Goal: Task Accomplishment & Management: Use online tool/utility

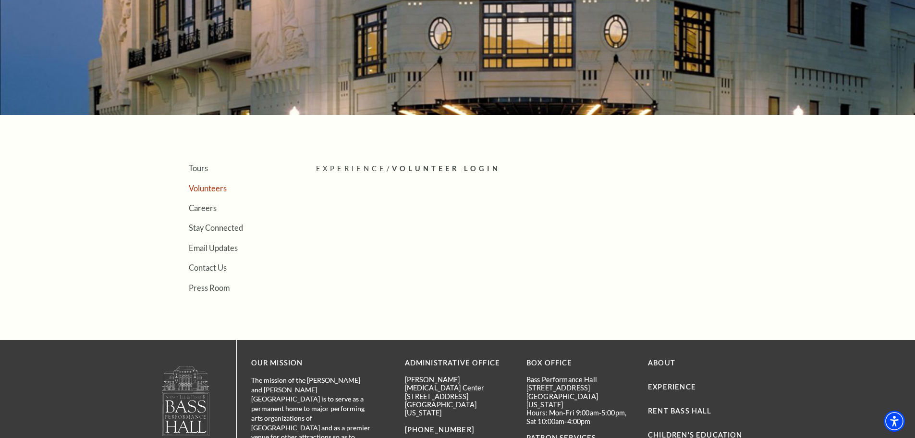
click at [216, 185] on link "Volunteers" at bounding box center [208, 188] width 38 height 9
click at [218, 190] on link "Volunteers" at bounding box center [208, 188] width 38 height 9
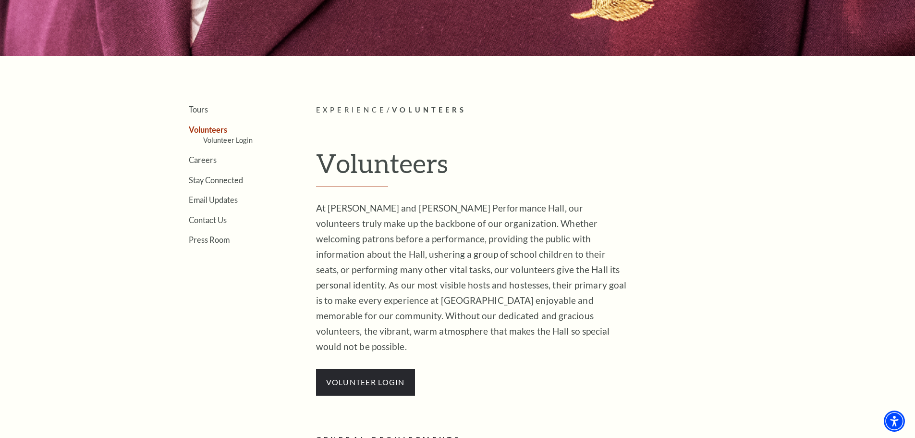
scroll to position [240, 0]
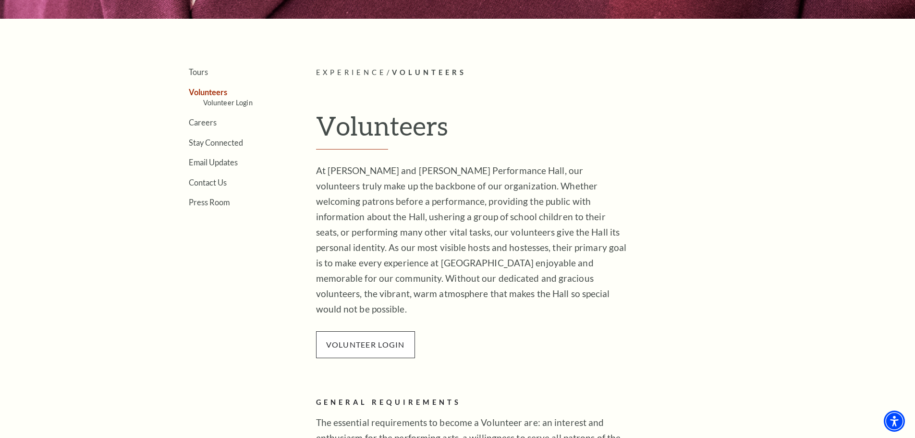
click at [359, 337] on p "VOLUNTEER LOGIN" at bounding box center [365, 344] width 99 height 27
click at [359, 340] on link "VOLUNTEER LOGIN" at bounding box center [365, 344] width 79 height 9
